Goal: Task Accomplishment & Management: Manage account settings

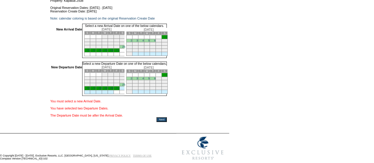
scroll to position [48, 0]
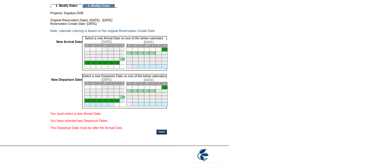
click at [113, 64] on link "30" at bounding box center [111, 62] width 3 height 3
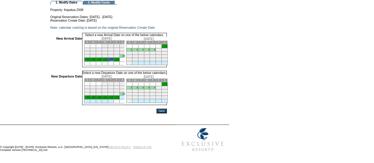
scroll to position [59, 0]
click at [156, 87] on td "6" at bounding box center [153, 87] width 6 height 3
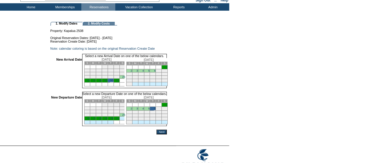
scroll to position [59, 0]
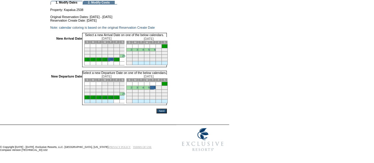
click at [167, 109] on input "Next" at bounding box center [161, 110] width 10 height 5
